Goal: Information Seeking & Learning: Learn about a topic

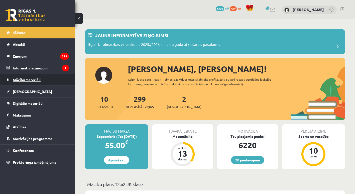
click at [32, 81] on span "Mācību materiāli" at bounding box center [27, 79] width 28 height 5
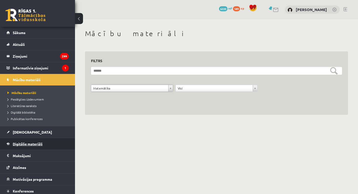
click at [31, 143] on span "Digitālie materiāli" at bounding box center [28, 143] width 30 height 5
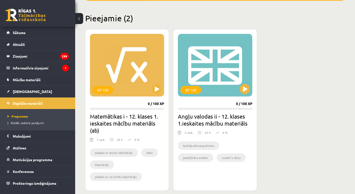
scroll to position [115, 0]
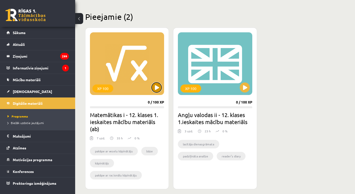
click at [156, 89] on button at bounding box center [156, 87] width 10 height 10
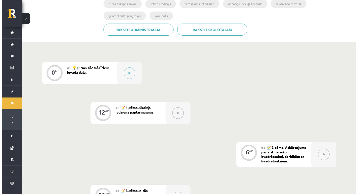
scroll to position [104, 0]
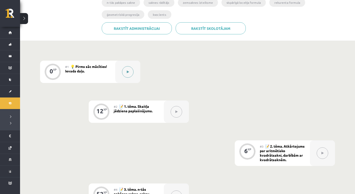
click at [128, 71] on icon at bounding box center [128, 71] width 2 height 3
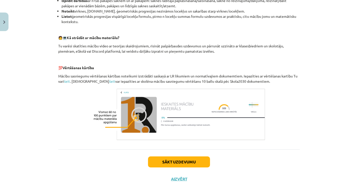
scroll to position [209, 0]
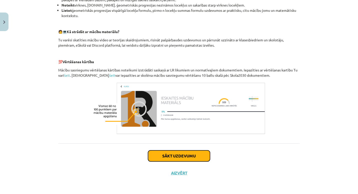
click at [161, 156] on button "Sākt uzdevumu" at bounding box center [179, 155] width 62 height 11
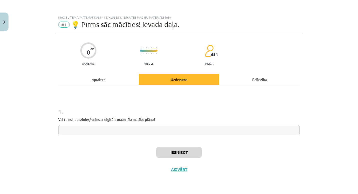
click at [140, 139] on div "1 . Vai tu esi iepazinies/-usies ar digitāla materiāla macību plānu?" at bounding box center [179, 112] width 242 height 55
click at [142, 129] on input "text" at bounding box center [179, 130] width 242 height 10
type input "**"
click at [167, 154] on button "Iesniegt" at bounding box center [179, 152] width 46 height 11
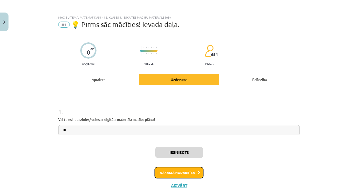
click at [173, 172] on button "Nākamā nodarbība" at bounding box center [179, 173] width 49 height 12
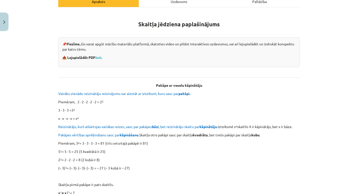
scroll to position [78, 0]
click at [98, 57] on link "šeit." at bounding box center [98, 57] width 7 height 5
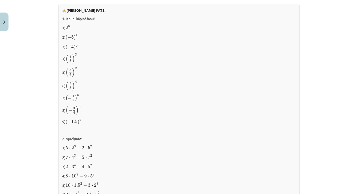
scroll to position [517, 0]
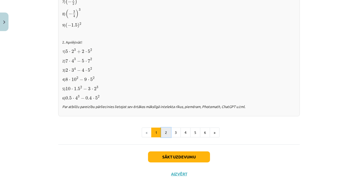
click at [163, 131] on button "2" at bounding box center [166, 132] width 10 height 10
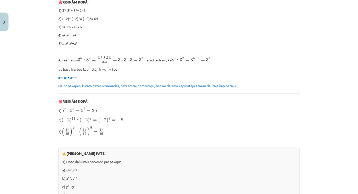
scroll to position [337, 0]
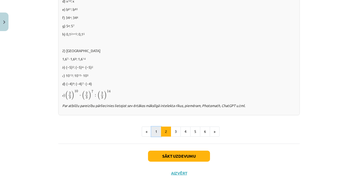
click at [154, 131] on button "1" at bounding box center [156, 131] width 10 height 10
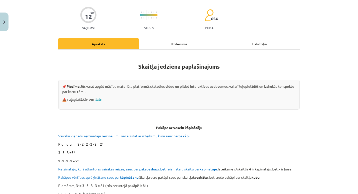
scroll to position [0, 0]
